Goal: Obtain resource: Download file/media

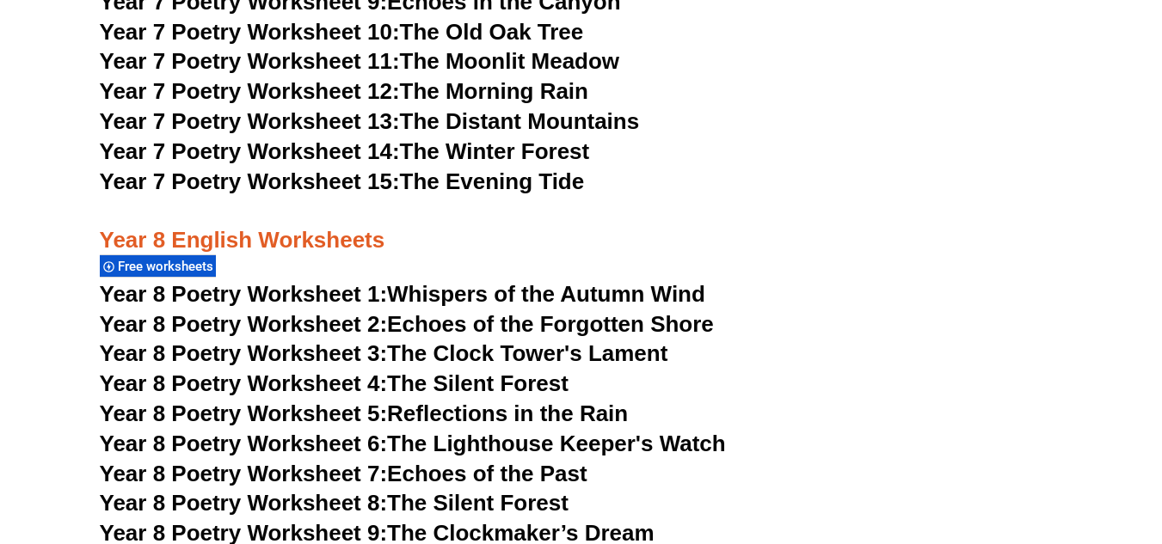
scroll to position [11152, 0]
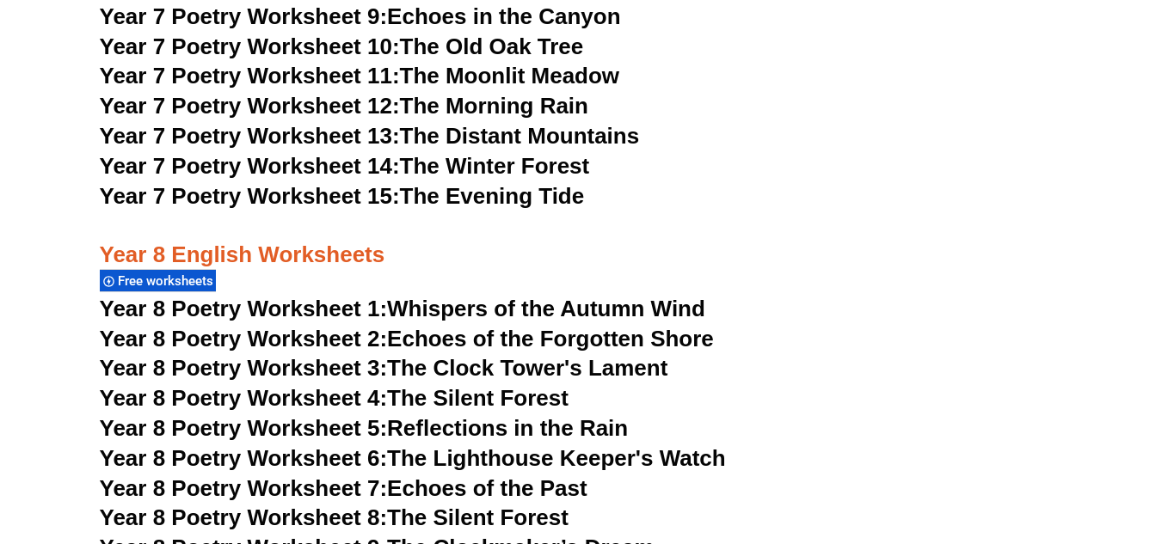
click at [114, 276] on icon "Free worksheets" at bounding box center [108, 281] width 11 height 11
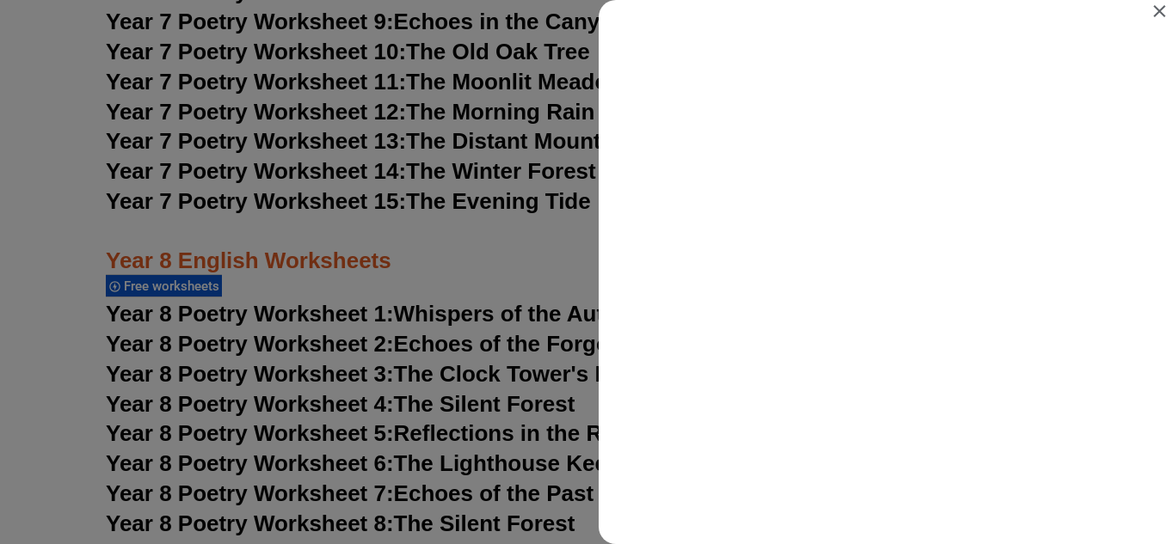
scroll to position [0, 0]
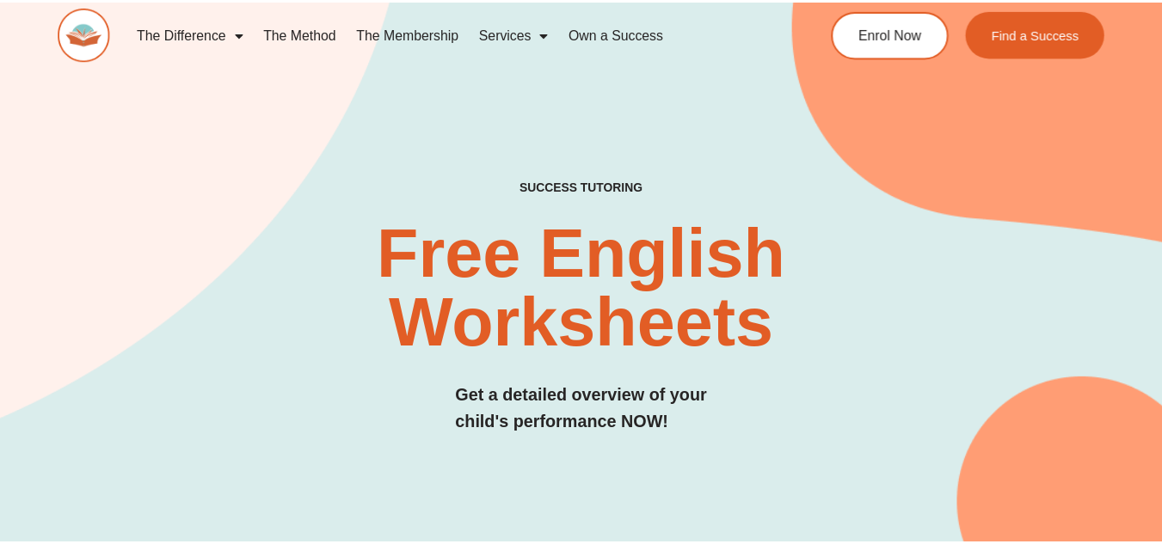
scroll to position [11152, 0]
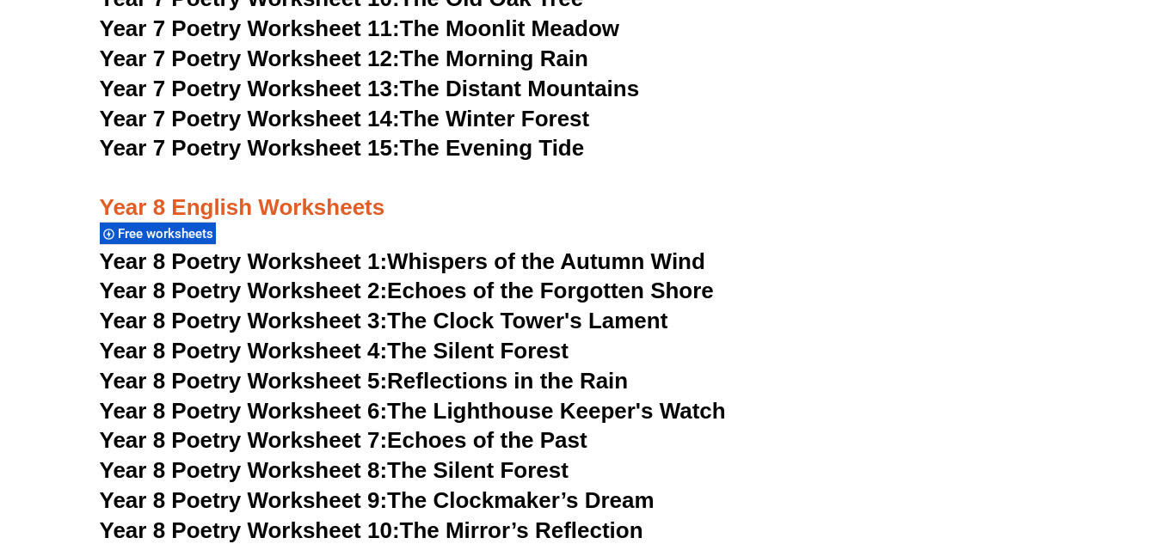
scroll to position [11186, 0]
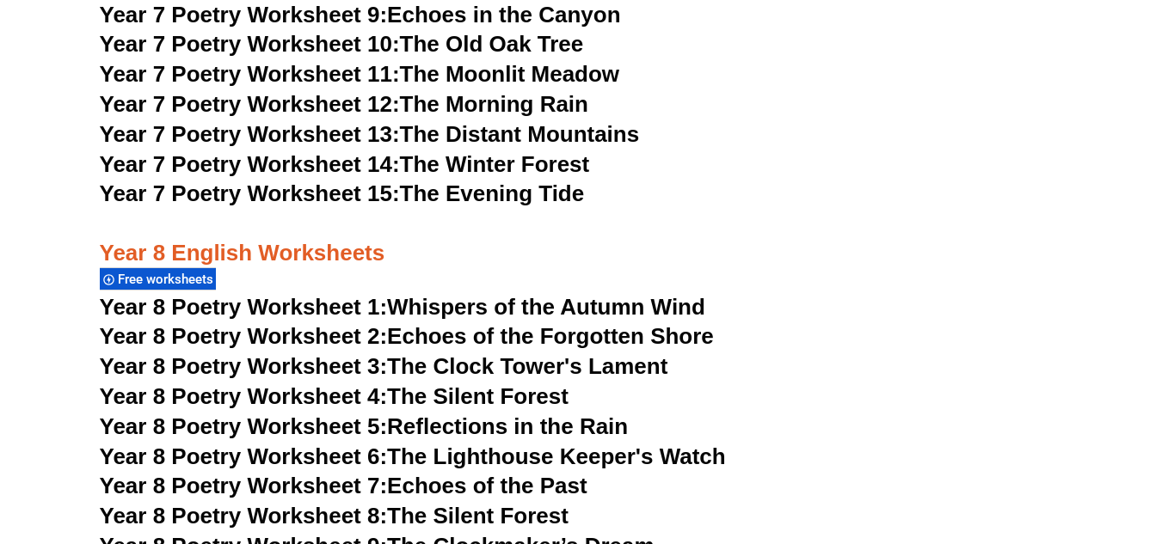
click at [262, 294] on span "Year 8 Poetry Worksheet 1:" at bounding box center [244, 307] width 288 height 26
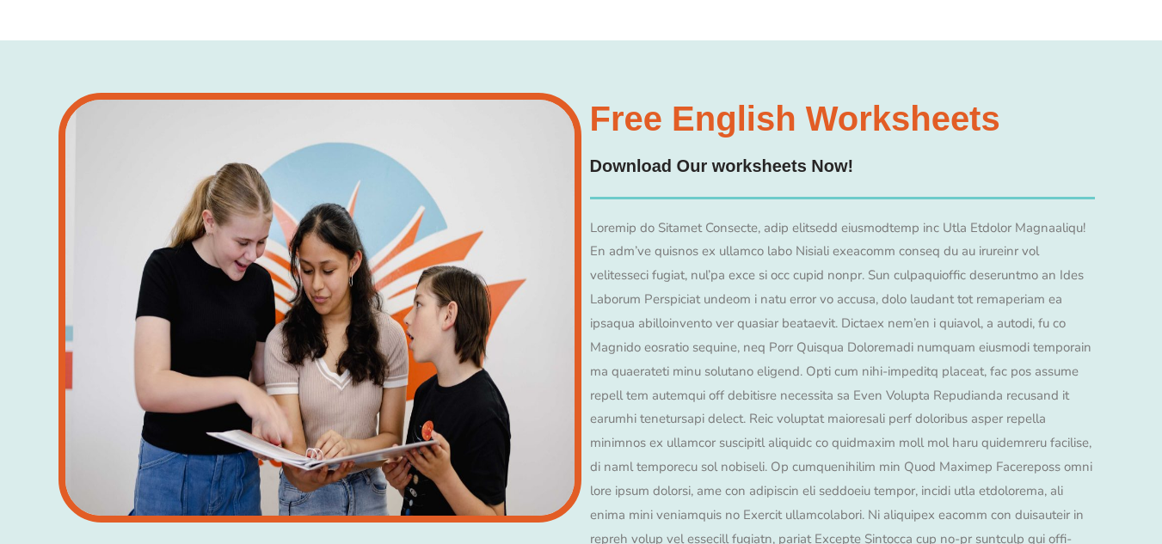
scroll to position [13755, 0]
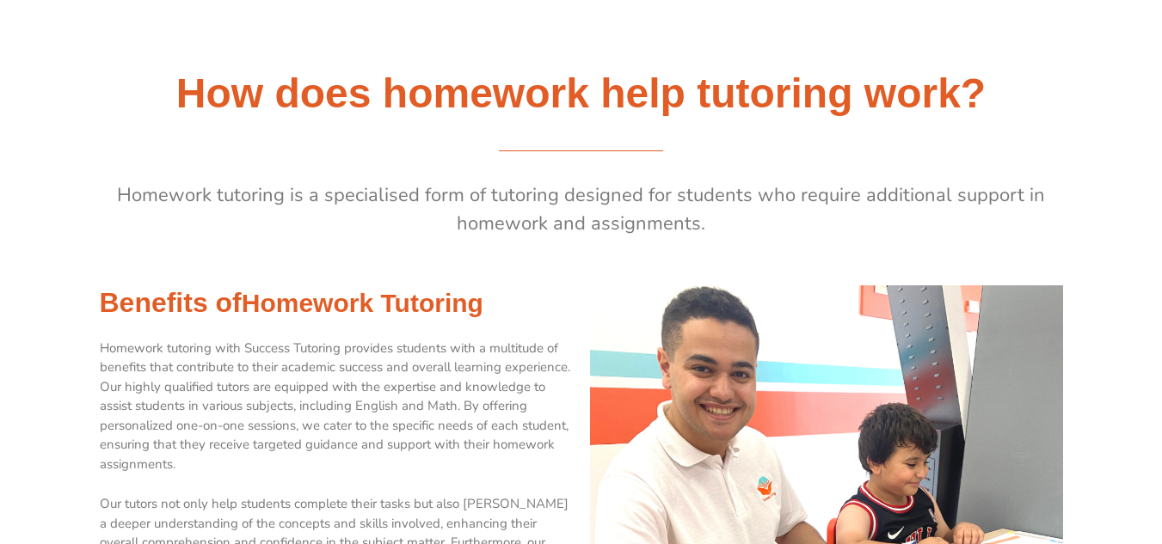
scroll to position [515, 0]
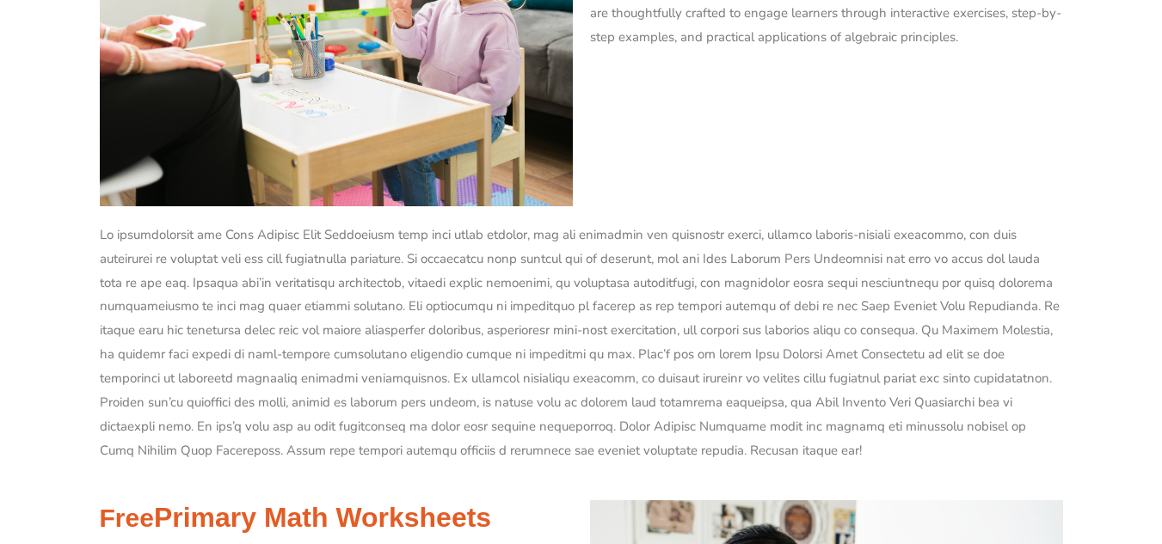
scroll to position [6939, 0]
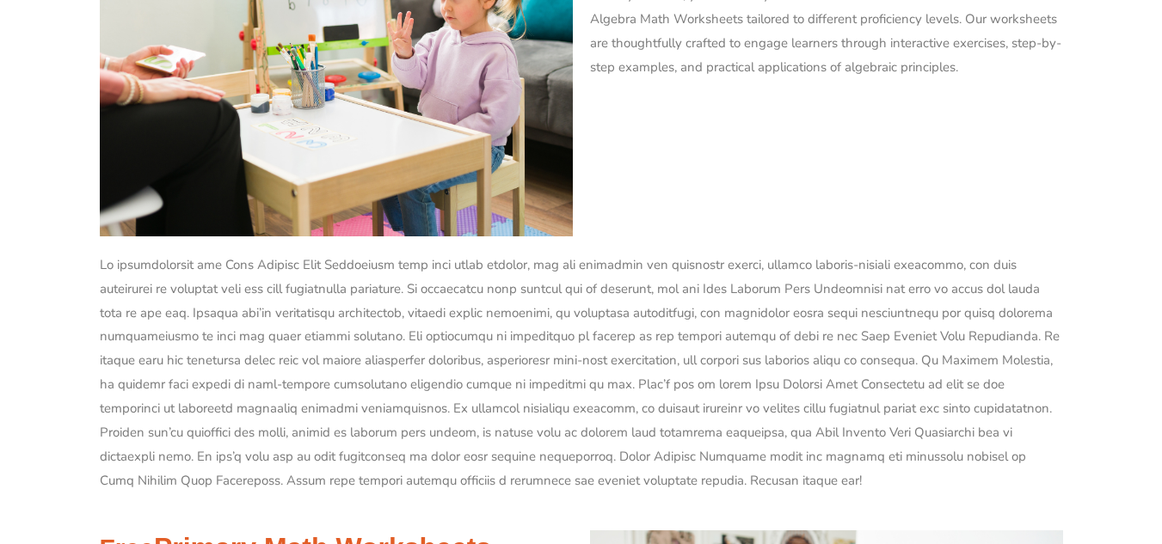
click at [587, 288] on p at bounding box center [581, 373] width 963 height 239
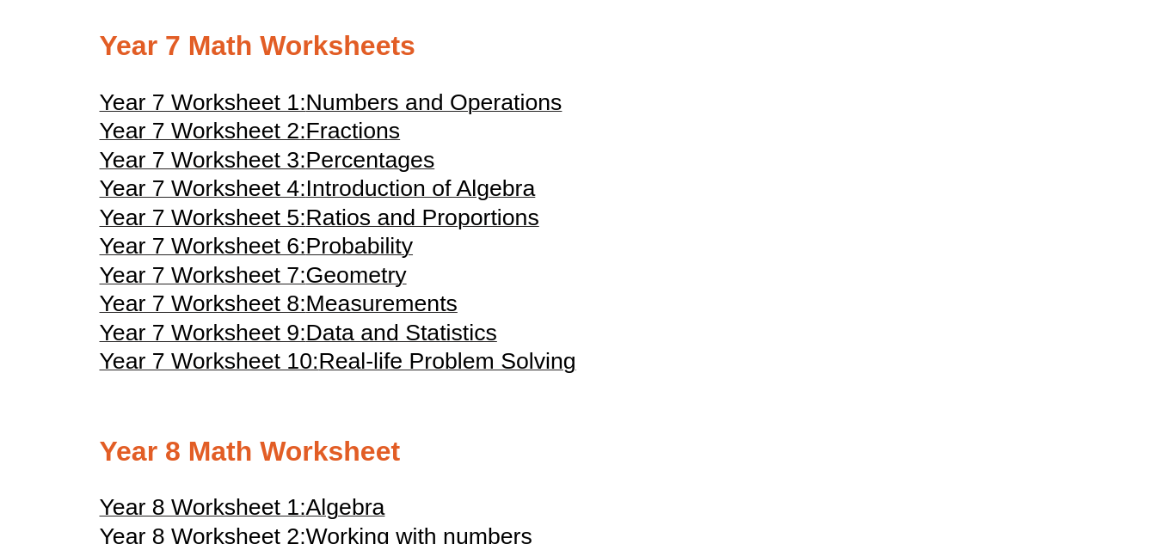
scroll to position [4107, 0]
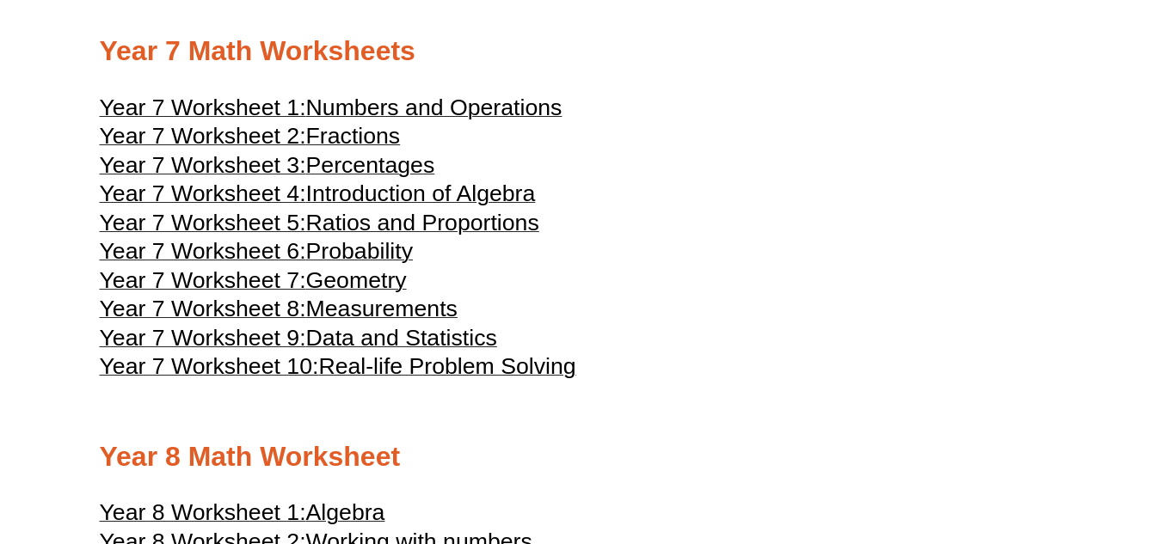
click at [333, 285] on span "Geometry" at bounding box center [356, 280] width 101 height 26
